Goal: Task Accomplishment & Management: Use online tool/utility

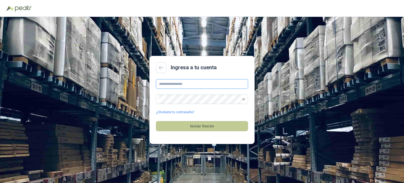
type input "**********"
click at [206, 126] on button "Iniciar Sesión" at bounding box center [202, 126] width 92 height 10
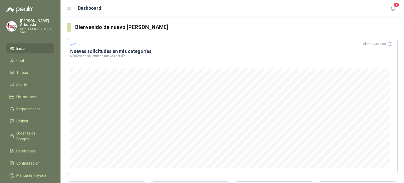
scroll to position [54, 0]
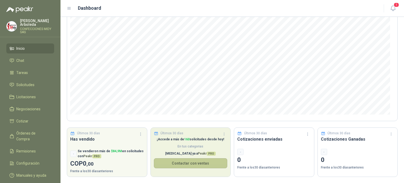
click at [179, 163] on button "Contactar con ventas" at bounding box center [191, 163] width 74 height 10
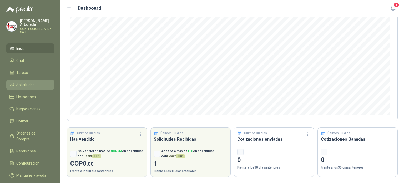
click at [31, 81] on link "Solicitudes" at bounding box center [30, 85] width 48 height 10
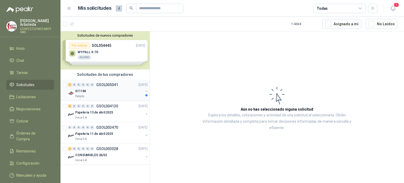
click at [118, 86] on div "1 0 0 0 0 0 GSOL005041 [DATE]" at bounding box center [108, 84] width 81 height 6
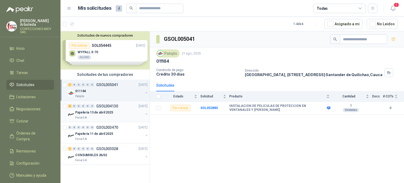
click at [114, 109] on div "Papeleria 13 de abril 2025" at bounding box center [109, 112] width 68 height 6
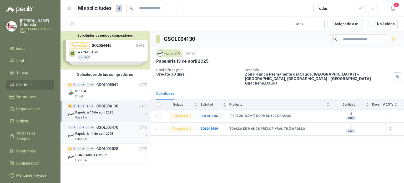
click at [110, 124] on div "0 0 0 0 0 0 GSOL003470 [DATE]" at bounding box center [108, 127] width 81 height 6
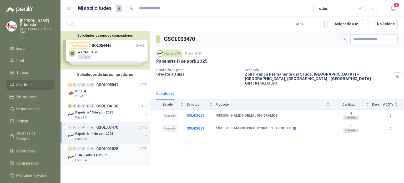
click at [111, 145] on div "1 0 0 0 0 0 GSOL003028 [DATE]" at bounding box center [108, 148] width 81 height 6
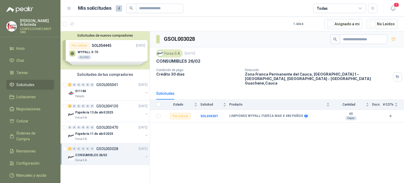
click at [77, 55] on div "Solicitudes de nuevos compradores Por cotizar SOL054445 [DATE] WYPALL X-70 36 U…" at bounding box center [104, 50] width 89 height 38
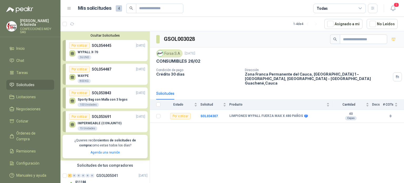
click at [99, 117] on p "SOL053691" at bounding box center [101, 117] width 19 height 6
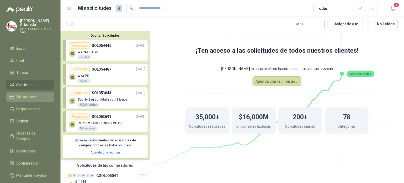
click at [25, 95] on span "Licitaciones" at bounding box center [25, 97] width 19 height 6
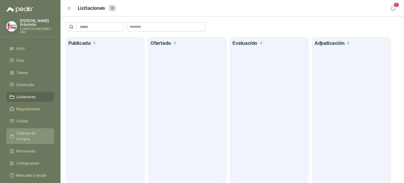
click at [27, 129] on link "Órdenes de Compra" at bounding box center [30, 136] width 48 height 16
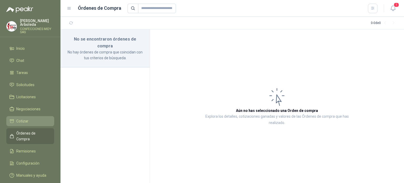
click at [27, 124] on link "Cotizar" at bounding box center [30, 121] width 48 height 10
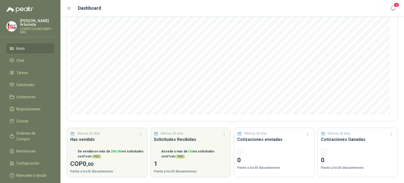
scroll to position [54, 0]
